Goal: Task Accomplishment & Management: Manage account settings

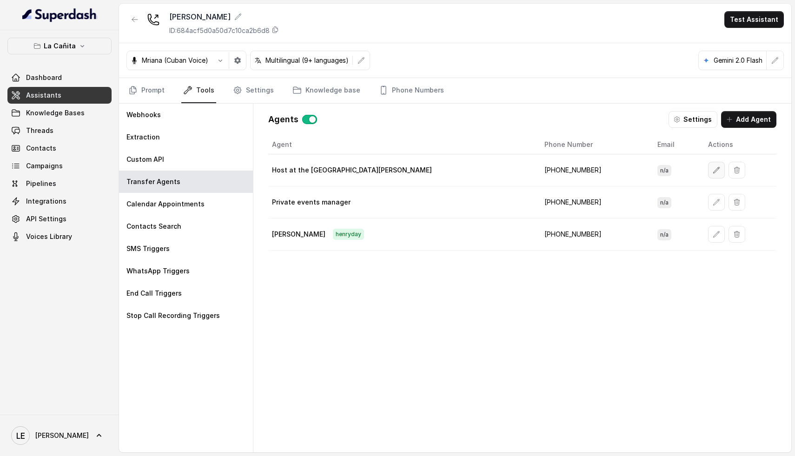
click at [713, 168] on icon "button" at bounding box center [716, 170] width 6 height 6
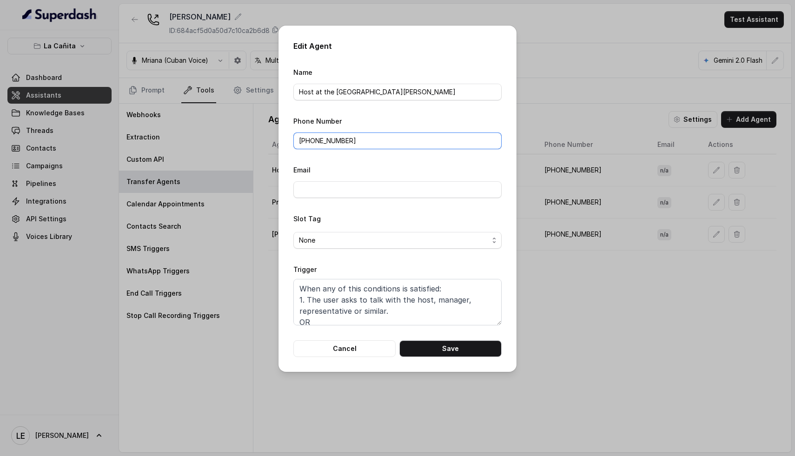
click at [390, 142] on input "[PHONE_NUMBER]" at bounding box center [397, 141] width 208 height 17
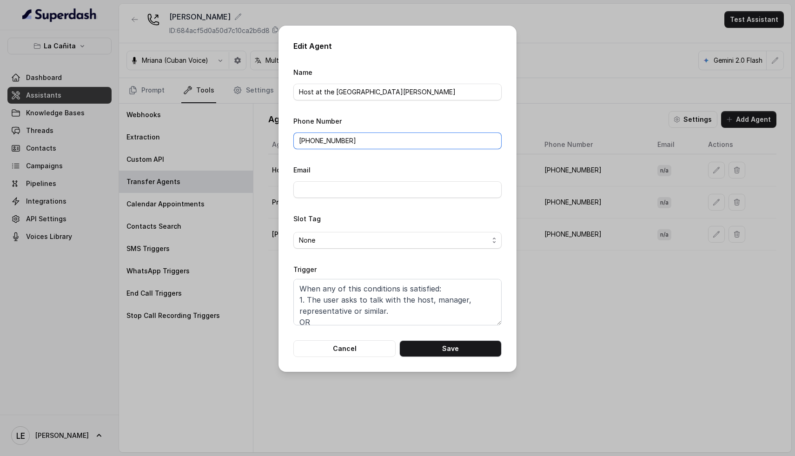
paste input "[PHONE_NUMBER]"
click at [338, 138] on input "[PHONE_NUMBER]" at bounding box center [397, 141] width 208 height 17
click at [455, 347] on button "Save" at bounding box center [450, 348] width 102 height 17
type input "[PHONE_NUMBER]"
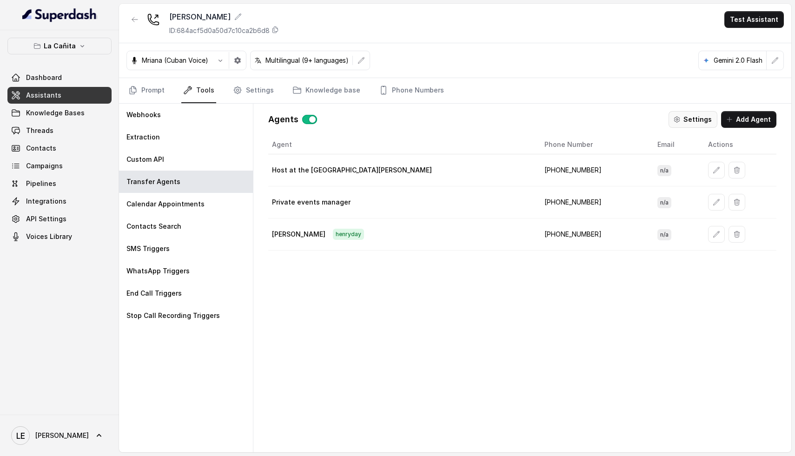
click at [687, 112] on button "Settings" at bounding box center [693, 119] width 49 height 17
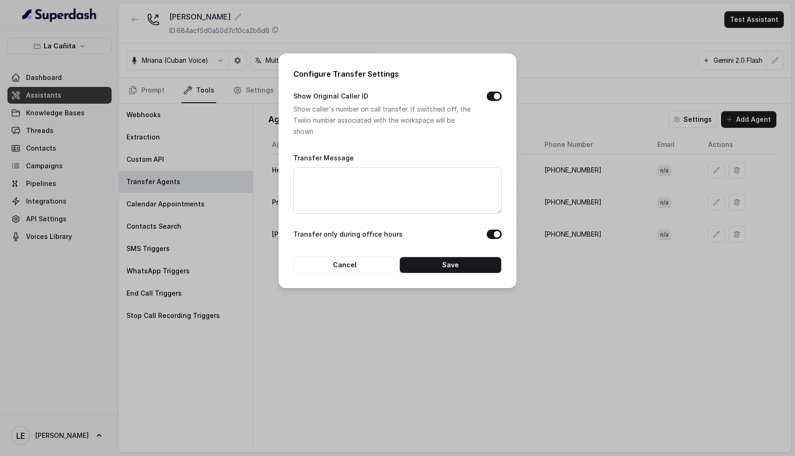
click at [494, 93] on button "Show Original Caller ID" at bounding box center [494, 96] width 15 height 9
click at [453, 262] on button "Save" at bounding box center [450, 265] width 102 height 17
